Goal: Find contact information: Find contact information

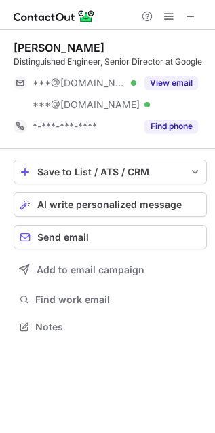
scroll to position [317, 215]
click at [200, 15] on div at bounding box center [169, 16] width 65 height 16
click at [192, 14] on span at bounding box center [190, 16] width 11 height 11
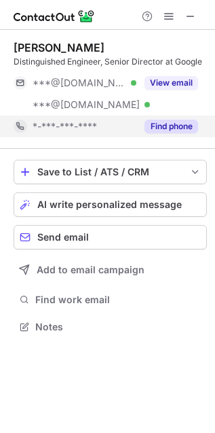
click at [82, 121] on span "*-***-***-****" at bounding box center [65, 126] width 65 height 12
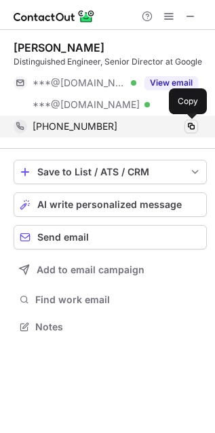
click at [192, 126] on span at bounding box center [191, 126] width 11 height 11
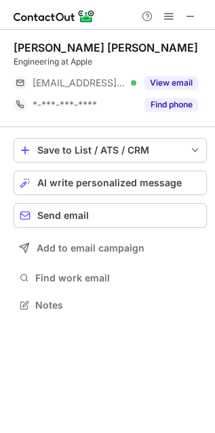
scroll to position [295, 215]
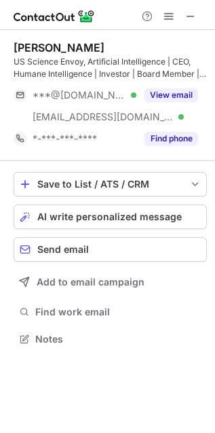
scroll to position [329, 215]
click at [191, 18] on span at bounding box center [190, 16] width 11 height 11
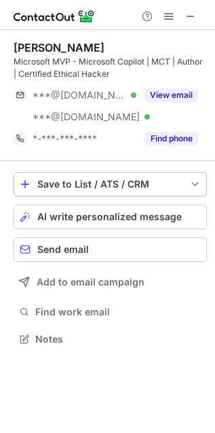
scroll to position [329, 215]
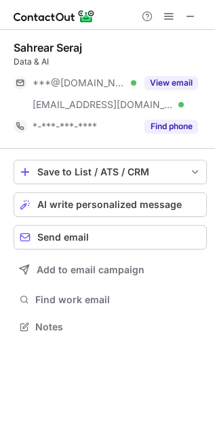
scroll to position [317, 215]
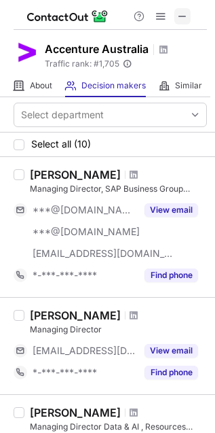
click at [180, 16] on span at bounding box center [182, 16] width 11 height 11
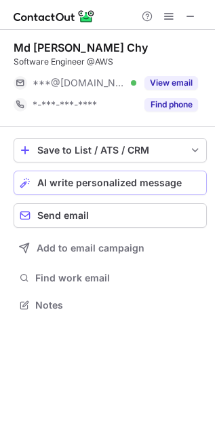
scroll to position [295, 215]
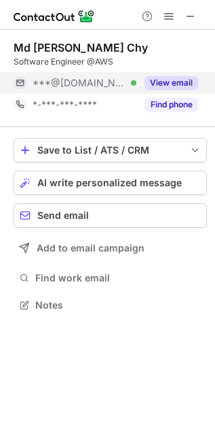
click at [178, 79] on button "View email" at bounding box center [172, 83] width 54 height 14
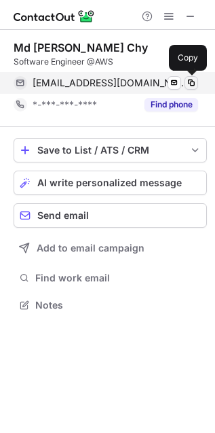
click at [192, 80] on span at bounding box center [191, 82] width 11 height 11
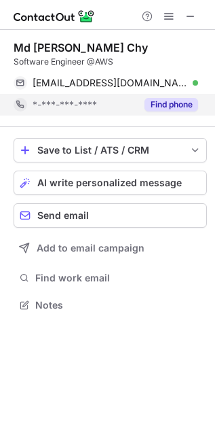
click at [52, 106] on span "*-***-***-****" at bounding box center [65, 104] width 65 height 12
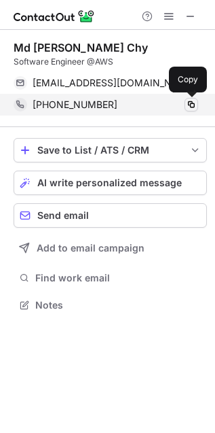
click at [190, 102] on span at bounding box center [191, 104] width 11 height 11
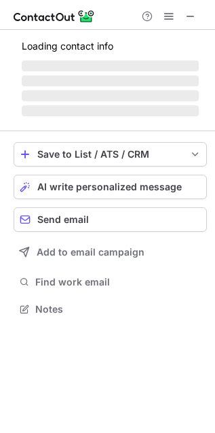
scroll to position [295, 215]
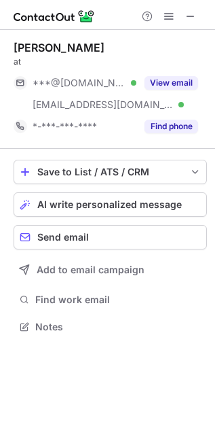
scroll to position [317, 215]
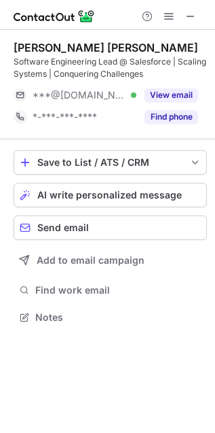
scroll to position [5, 7]
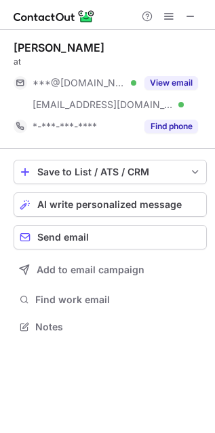
scroll to position [317, 215]
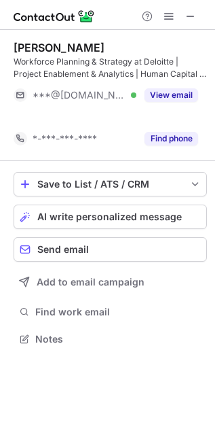
scroll to position [5, 7]
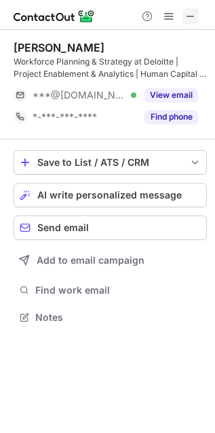
click at [190, 14] on span at bounding box center [190, 16] width 11 height 11
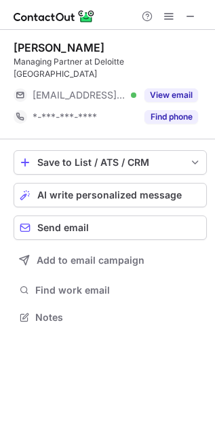
scroll to position [295, 215]
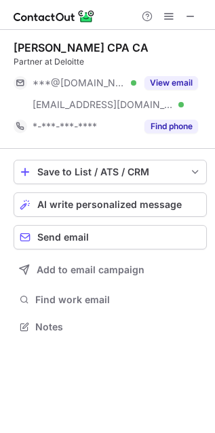
scroll to position [317, 215]
click at [194, 14] on span at bounding box center [190, 16] width 11 height 11
